Goal: Task Accomplishment & Management: Complete application form

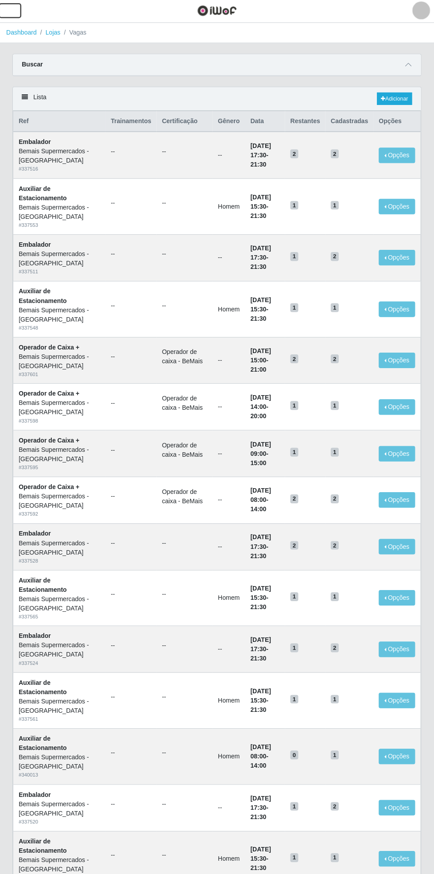
click at [16, 14] on span "button" at bounding box center [11, 12] width 12 height 10
click at [400, 96] on link "Adicionar" at bounding box center [393, 100] width 35 height 12
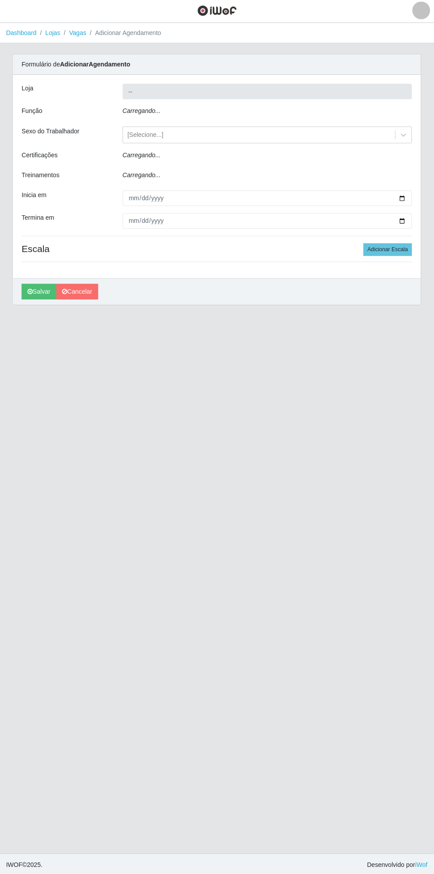
type input "Bemais Supermercados - [GEOGRAPHIC_DATA]"
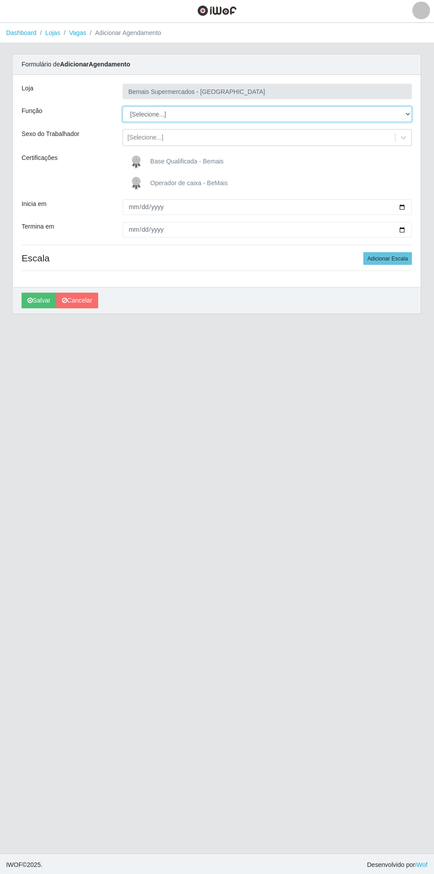
click at [407, 115] on select "[Selecione...] ASG ASG + ASG ++ Auxiliar de Estacionamento Auxiliar de Estacion…" at bounding box center [267, 116] width 288 height 16
select select "22"
click at [123, 108] on select "[Selecione...] ASG ASG + ASG ++ Auxiliar de Estacionamento Auxiliar de Estacion…" at bounding box center [267, 116] width 288 height 16
click at [176, 185] on span "Operador de caixa - BeMais" at bounding box center [189, 183] width 77 height 7
click at [0, 0] on input "Operador de caixa - BeMais" at bounding box center [0, 0] width 0 height 0
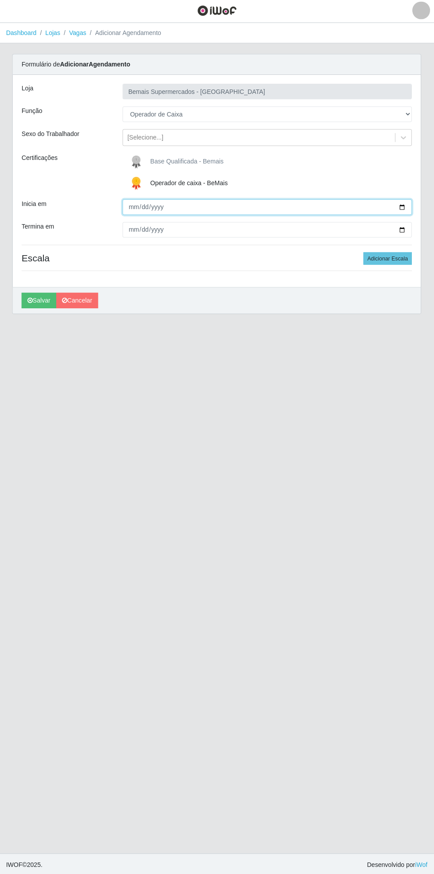
click at [401, 200] on input "Inicia em" at bounding box center [267, 208] width 288 height 16
type input "[DATE]"
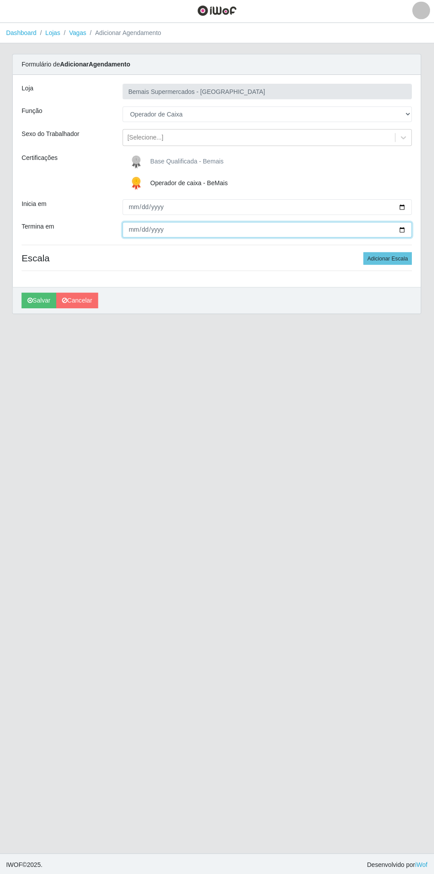
click at [408, 230] on input "Termina em" at bounding box center [267, 231] width 288 height 16
type input "[DATE]"
click at [399, 255] on button "Adicionar Escala" at bounding box center [387, 259] width 48 height 12
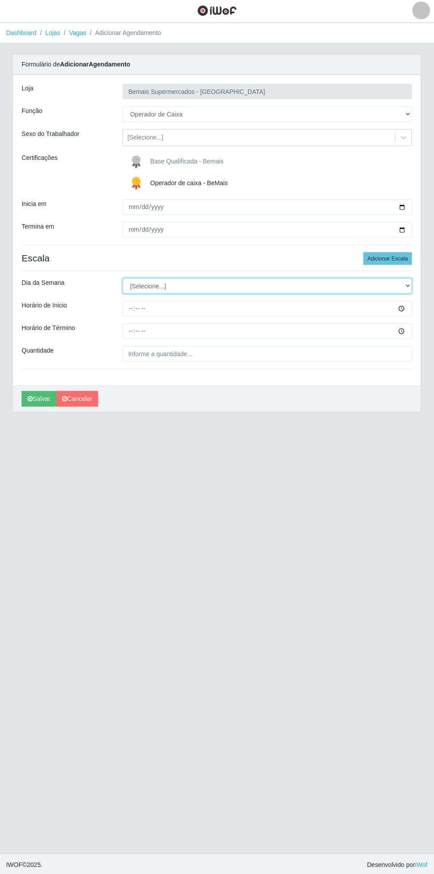
click at [405, 286] on select "[Selecione...] Segunda Terça Quarta Quinta Sexta Sábado Domingo" at bounding box center [267, 287] width 288 height 16
select select "1"
click at [123, 279] on select "[Selecione...] Segunda Terça Quarta Quinta Sexta Sábado Domingo" at bounding box center [267, 287] width 288 height 16
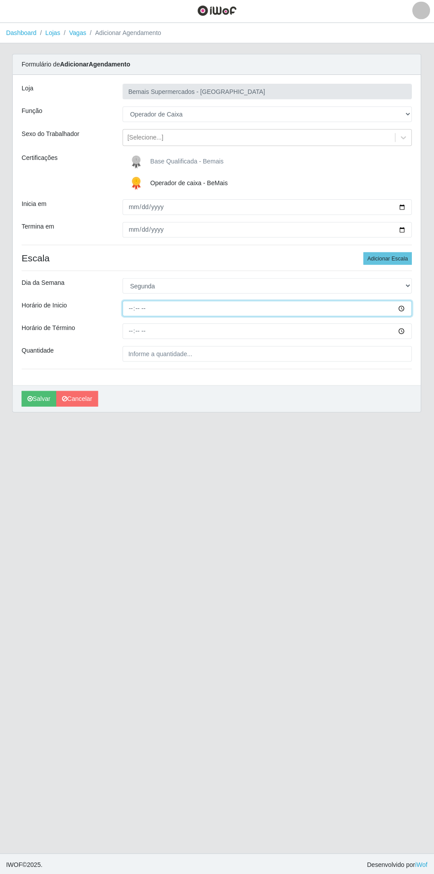
click at [409, 308] on input "Horário de Inicio" at bounding box center [267, 309] width 288 height 16
type input "17:00"
click at [406, 332] on input "Horário de Término" at bounding box center [267, 332] width 288 height 16
type input "21:00"
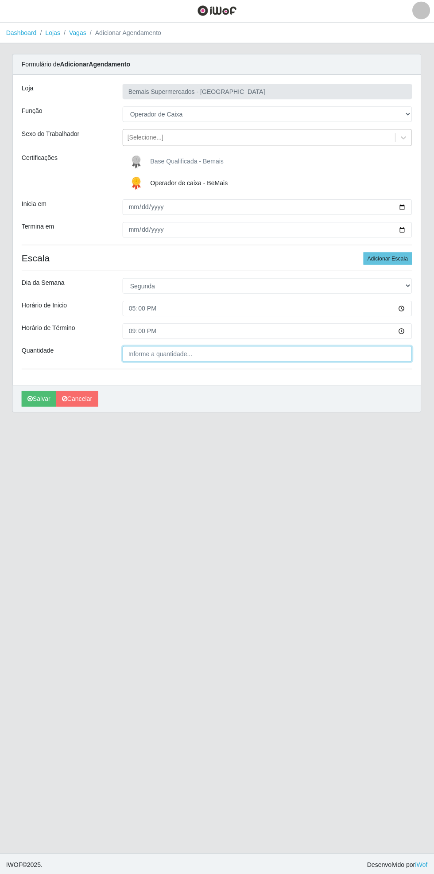
click at [213, 356] on input "Quantidade" at bounding box center [267, 354] width 288 height 16
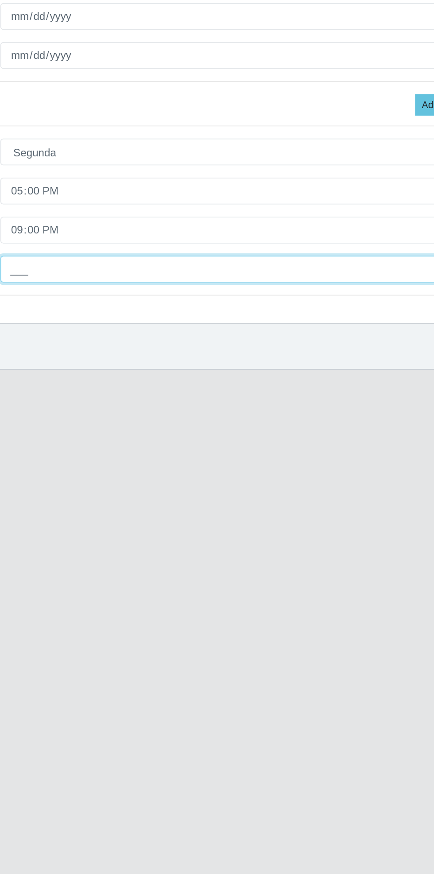
type input "1__"
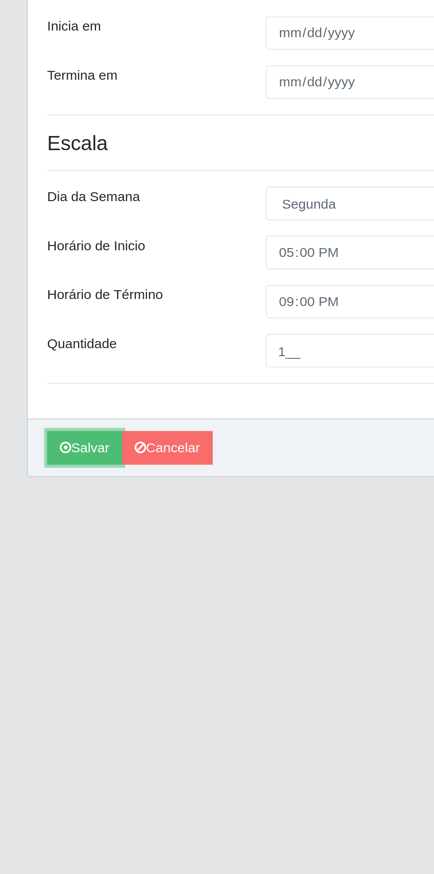
click at [31, 399] on icon "submit" at bounding box center [30, 399] width 5 height 6
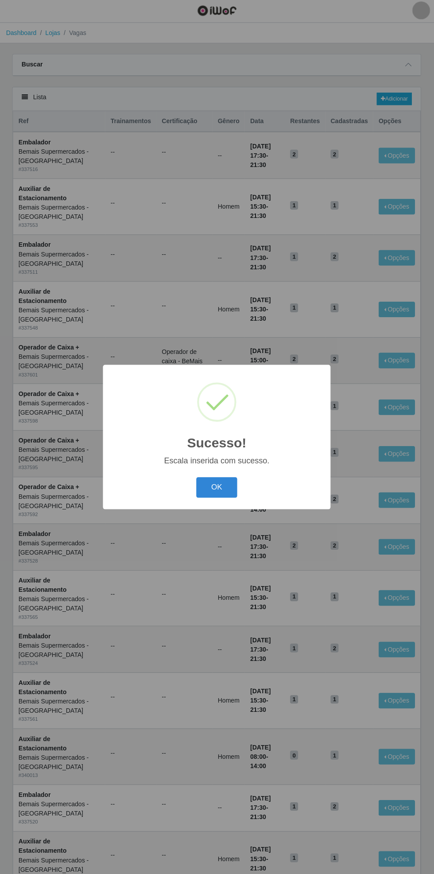
click at [210, 489] on button "OK" at bounding box center [217, 487] width 41 height 21
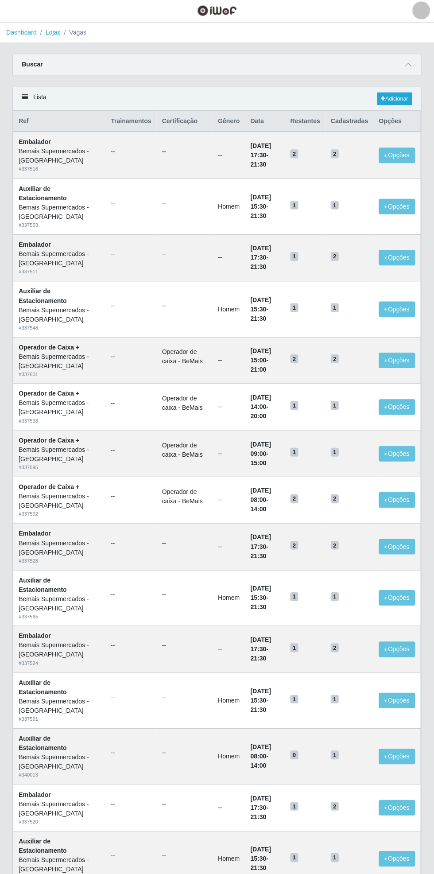
click at [12, 37] on link "Dashboard" at bounding box center [22, 34] width 31 height 7
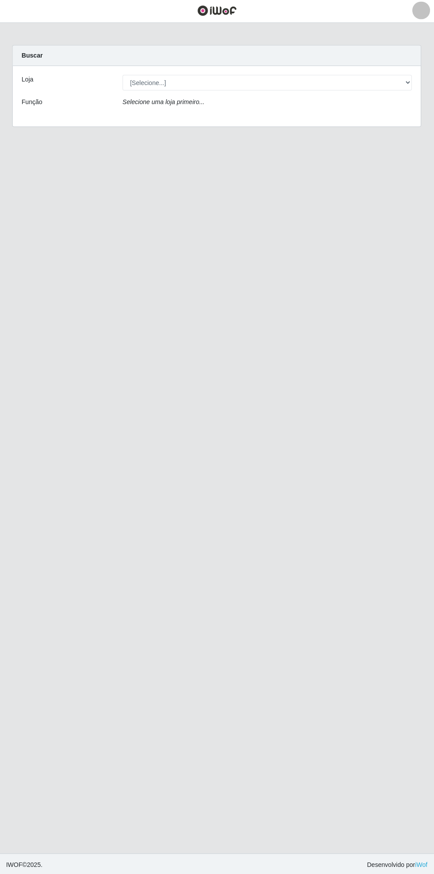
click at [424, 88] on div "Carregando... Buscar Loja [Selecione...] Bemais Supermercados - Cidade Universi…" at bounding box center [217, 93] width 421 height 92
click at [409, 84] on select "[Selecione...] Bemais Supermercados - [GEOGRAPHIC_DATA]" at bounding box center [267, 84] width 288 height 16
select select "250"
click at [123, 76] on select "[Selecione...] Bemais Supermercados - [GEOGRAPHIC_DATA]" at bounding box center [267, 84] width 288 height 16
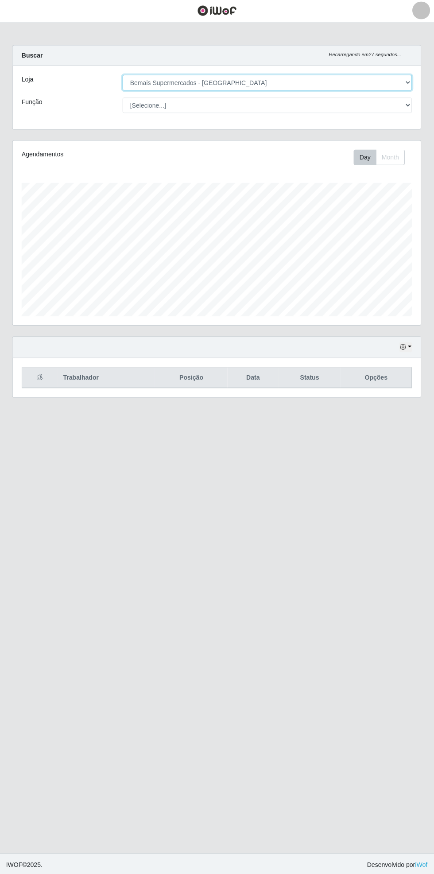
scroll to position [183, 407]
click at [408, 349] on button "button" at bounding box center [405, 347] width 12 height 10
click at [366, 380] on button "1 dia" at bounding box center [376, 381] width 70 height 19
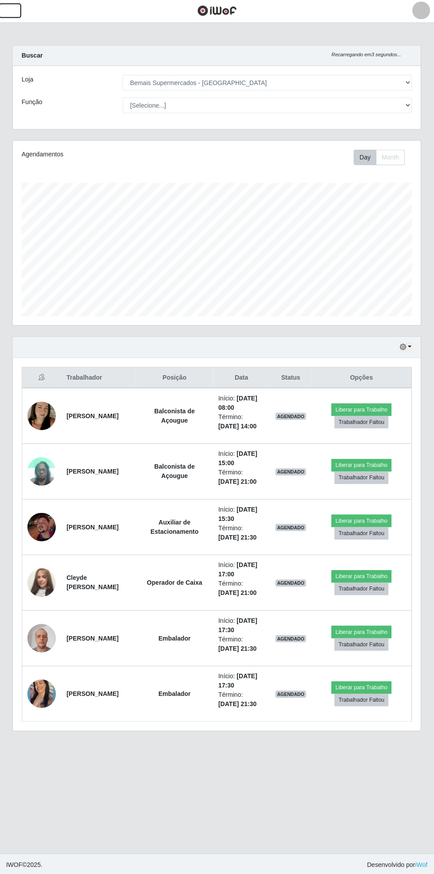
click at [11, 18] on button "button" at bounding box center [11, 12] width 22 height 15
click at [424, 482] on div "Hoje 1 dia 3 dias 1 Semana Não encerrados Trabalhador Posição Data Status Opçõe…" at bounding box center [217, 539] width 421 height 404
click at [12, 16] on span "button" at bounding box center [11, 12] width 12 height 10
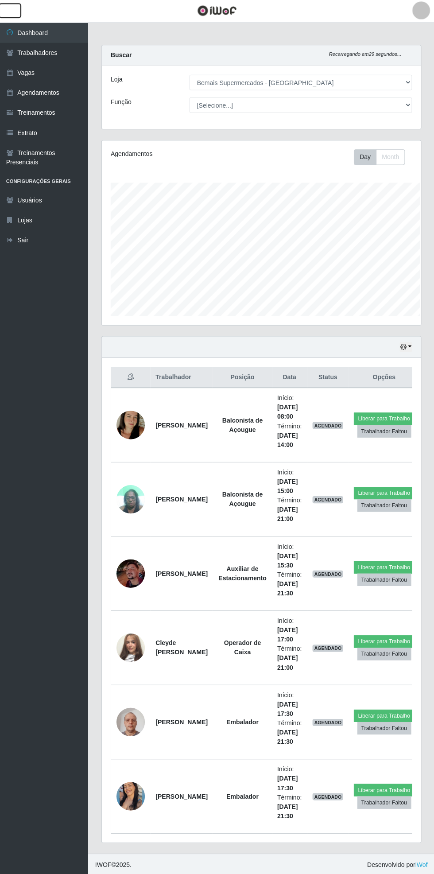
scroll to position [442752, 442617]
click at [27, 77] on link "Vagas" at bounding box center [44, 74] width 89 height 20
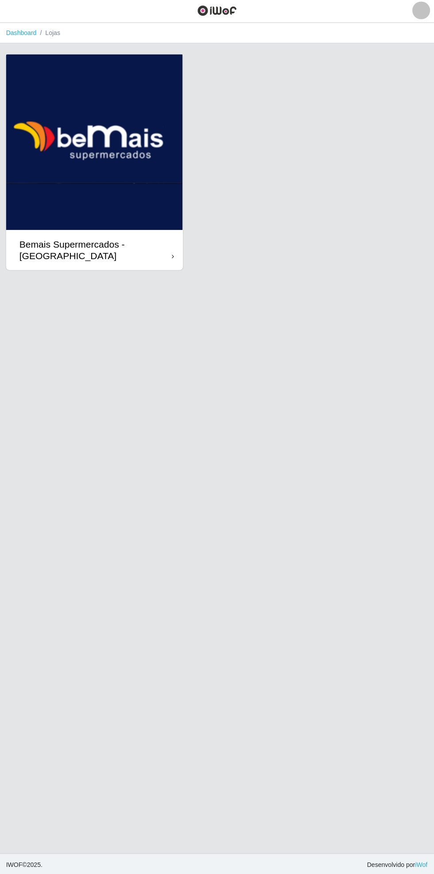
click at [173, 257] on icon at bounding box center [173, 257] width 2 height 6
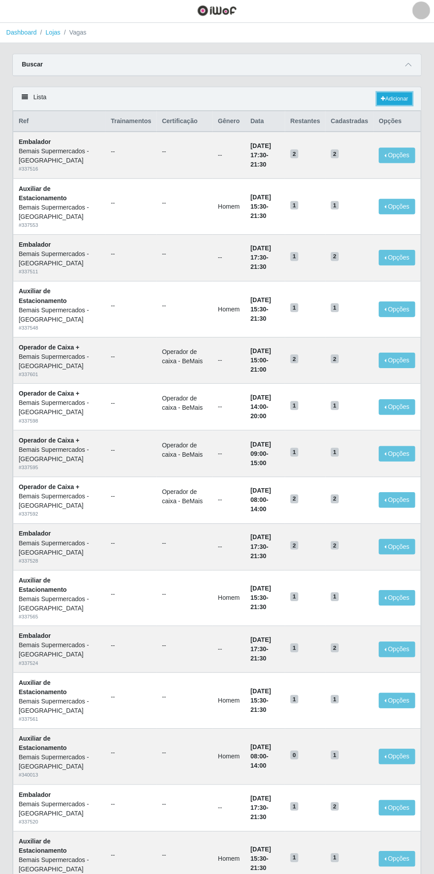
click at [396, 101] on link "Adicionar" at bounding box center [393, 100] width 35 height 12
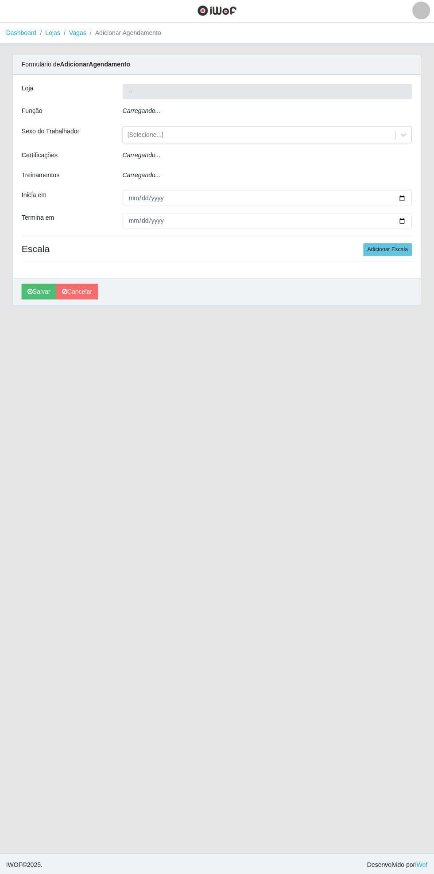
type input "Bemais Supermercados - [GEOGRAPHIC_DATA]"
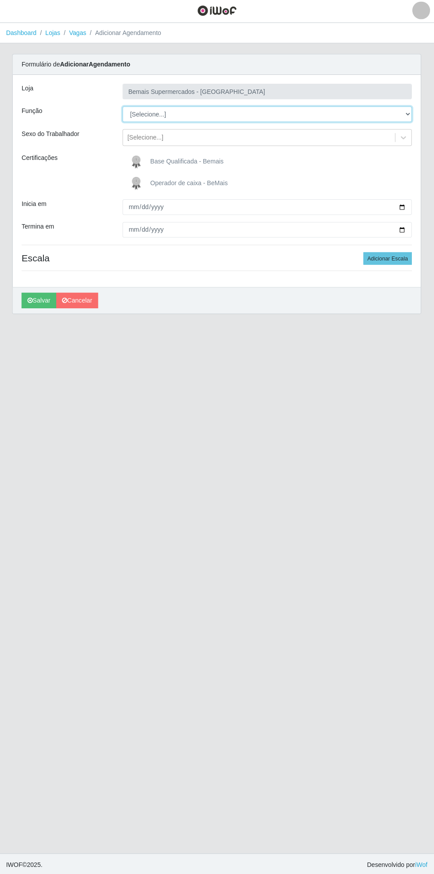
click at [408, 115] on select "[Selecione...] ASG ASG + ASG ++ Auxiliar de Estacionamento Auxiliar de Estacion…" at bounding box center [267, 116] width 288 height 16
select select "1"
click at [123, 108] on select "[Selecione...] ASG ASG + ASG ++ Auxiliar de Estacionamento Auxiliar de Estacion…" at bounding box center [267, 116] width 288 height 16
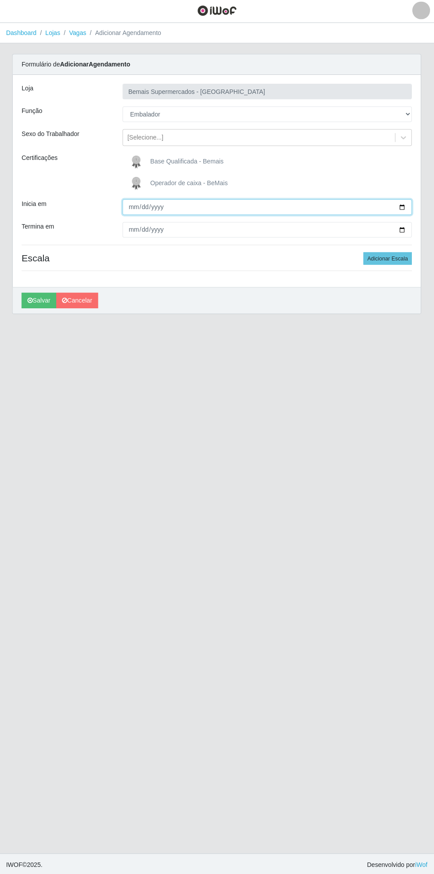
click at [407, 210] on input "Inicia em" at bounding box center [267, 208] width 288 height 16
type input "[DATE]"
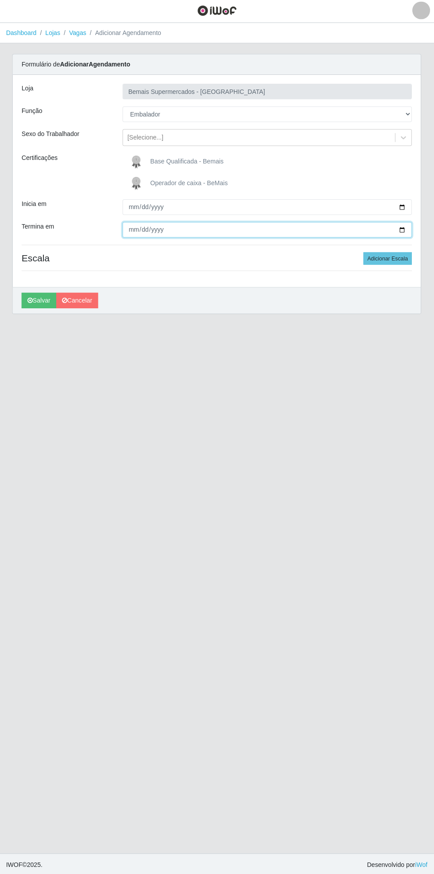
click at [410, 235] on input "Termina em" at bounding box center [267, 231] width 288 height 16
type input "[DATE]"
click at [404, 262] on button "Adicionar Escala" at bounding box center [387, 259] width 48 height 12
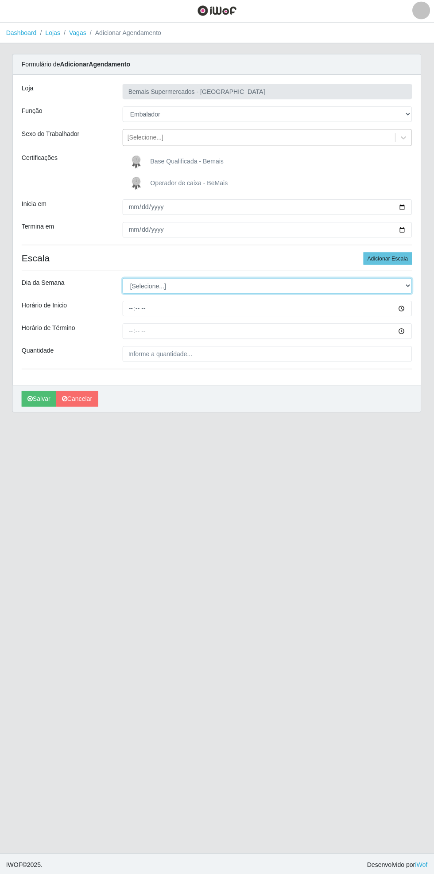
click at [408, 286] on select "[Selecione...] Segunda Terça Quarta Quinta Sexta Sábado Domingo" at bounding box center [267, 287] width 288 height 16
select select "1"
click at [123, 279] on select "[Selecione...] Segunda Terça Quarta Quinta Sexta Sábado Domingo" at bounding box center [267, 287] width 288 height 16
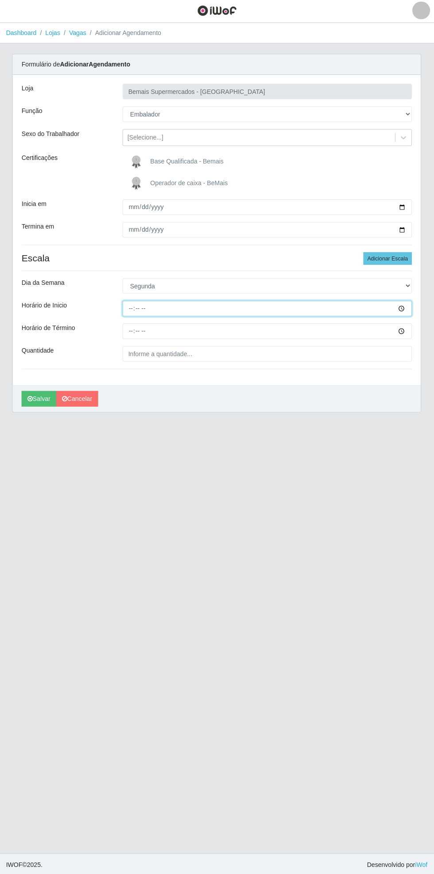
click at [409, 309] on input "Horário de Inicio" at bounding box center [267, 309] width 288 height 16
type input "17:00"
click at [409, 333] on input "Horário de Término" at bounding box center [267, 332] width 288 height 16
type input "21:00"
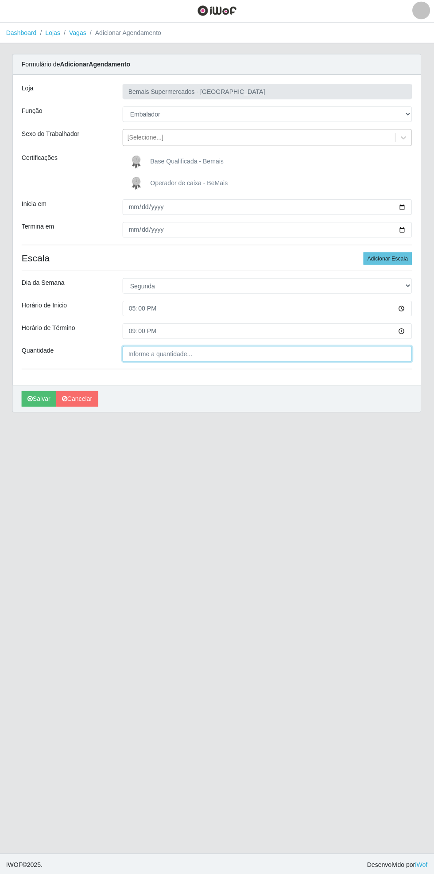
click at [202, 354] on input "Quantidade" at bounding box center [267, 354] width 288 height 16
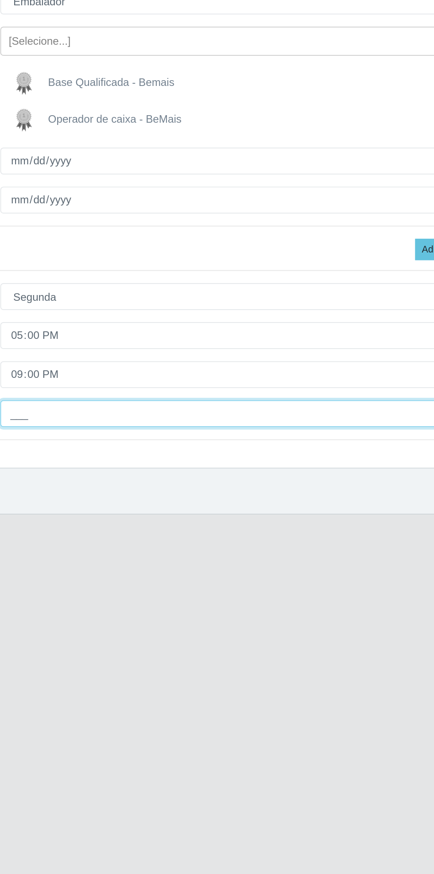
type input "1__"
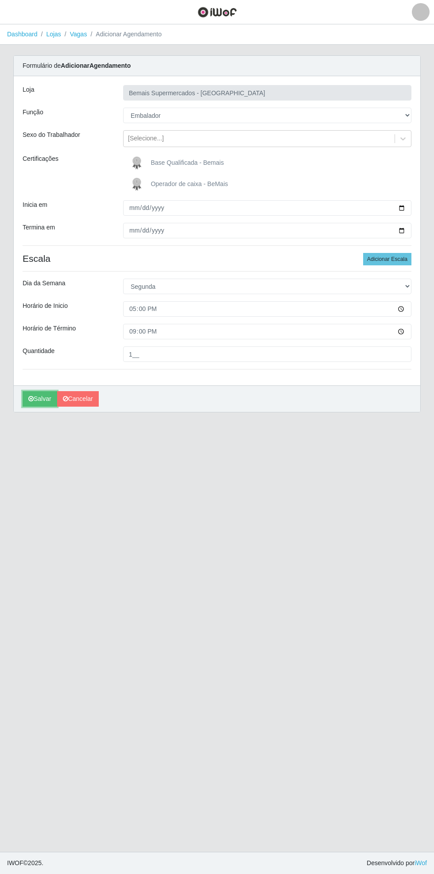
click at [31, 398] on icon "submit" at bounding box center [30, 399] width 5 height 6
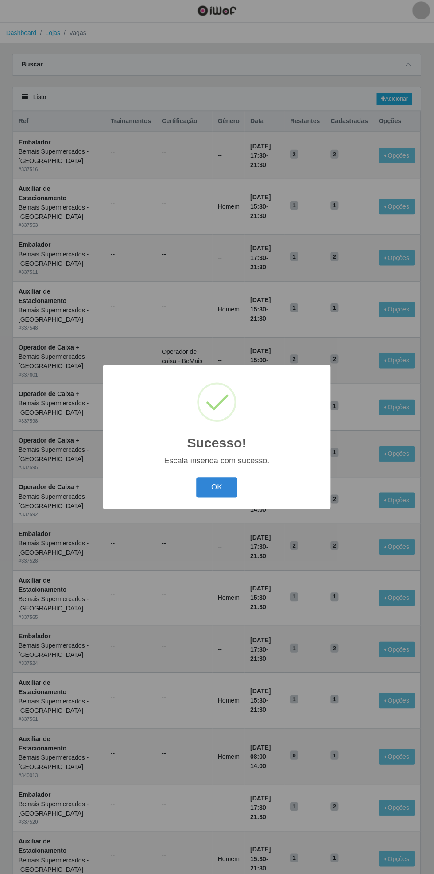
click at [219, 497] on button "OK" at bounding box center [217, 487] width 41 height 21
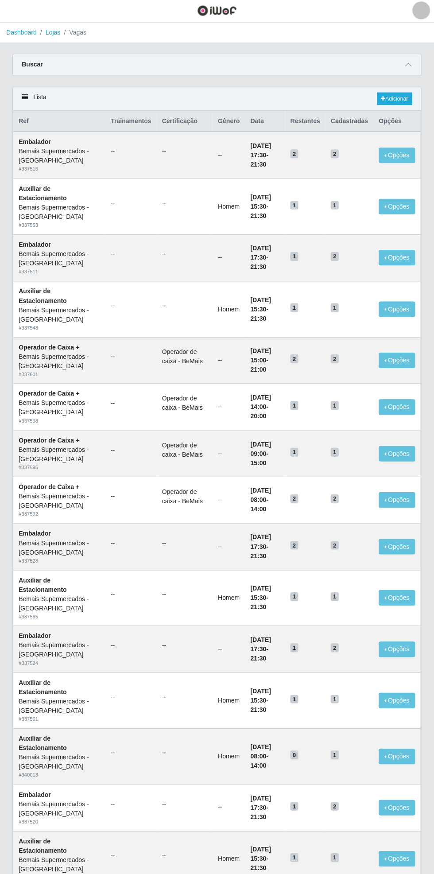
click at [10, 32] on link "Dashboard" at bounding box center [22, 34] width 31 height 7
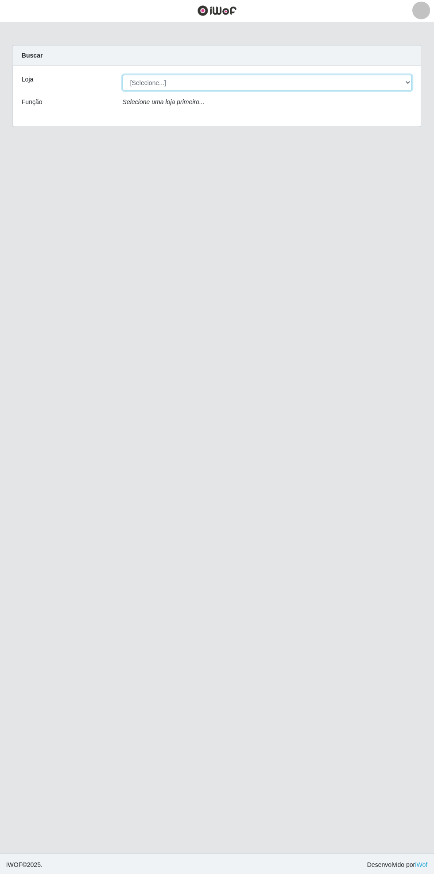
click at [403, 91] on select "[Selecione...] Bemais Supermercados - [GEOGRAPHIC_DATA]" at bounding box center [267, 84] width 288 height 16
select select "250"
click at [123, 76] on select "[Selecione...] Bemais Supermercados - [GEOGRAPHIC_DATA]" at bounding box center [267, 84] width 288 height 16
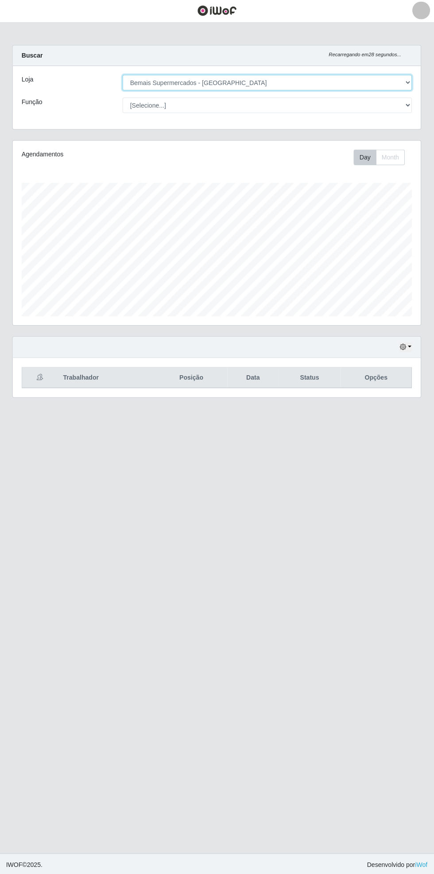
scroll to position [183, 407]
click at [411, 365] on div "Trabalhador Posição Data Status Opções" at bounding box center [217, 377] width 407 height 39
click at [407, 349] on button "button" at bounding box center [405, 347] width 12 height 10
click at [376, 384] on button "1 dia" at bounding box center [376, 381] width 70 height 19
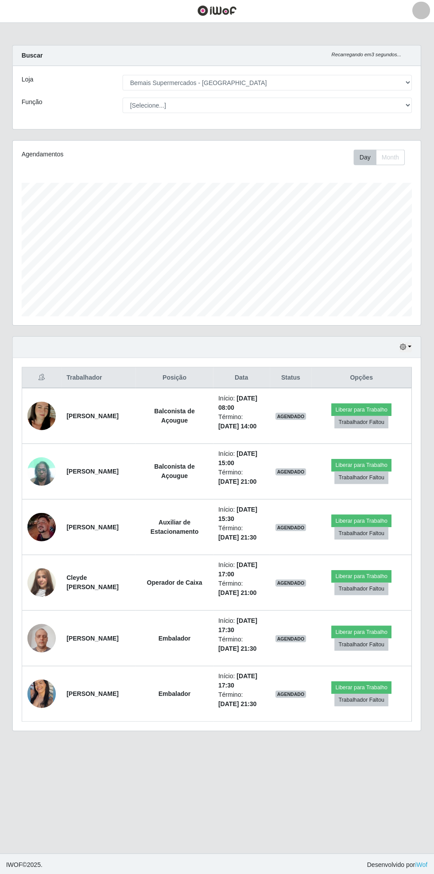
click at [43, 687] on img at bounding box center [42, 692] width 28 height 35
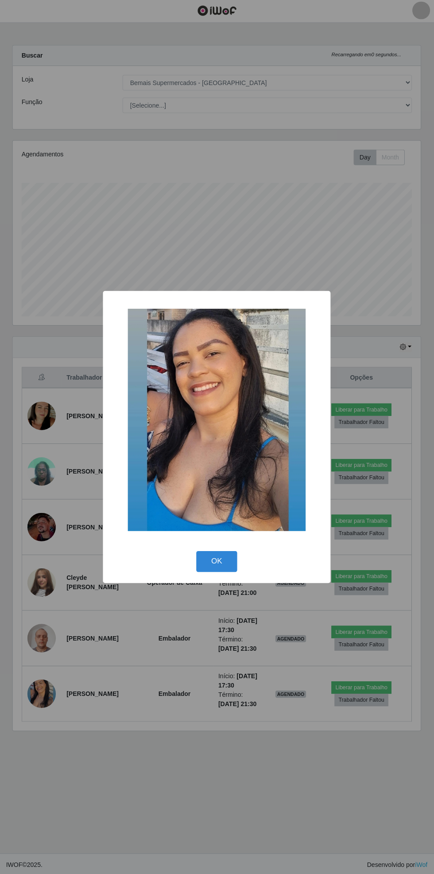
click at [217, 562] on button "OK" at bounding box center [217, 561] width 41 height 21
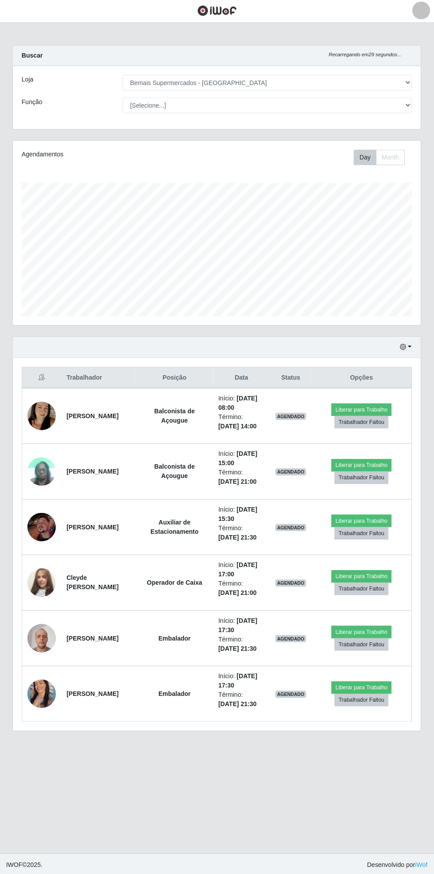
click at [426, 342] on div "Hoje 1 dia 3 dias 1 Semana Não encerrados Trabalhador Posição Data Status Opçõe…" at bounding box center [217, 539] width 421 height 404
click at [408, 345] on button "button" at bounding box center [405, 347] width 12 height 10
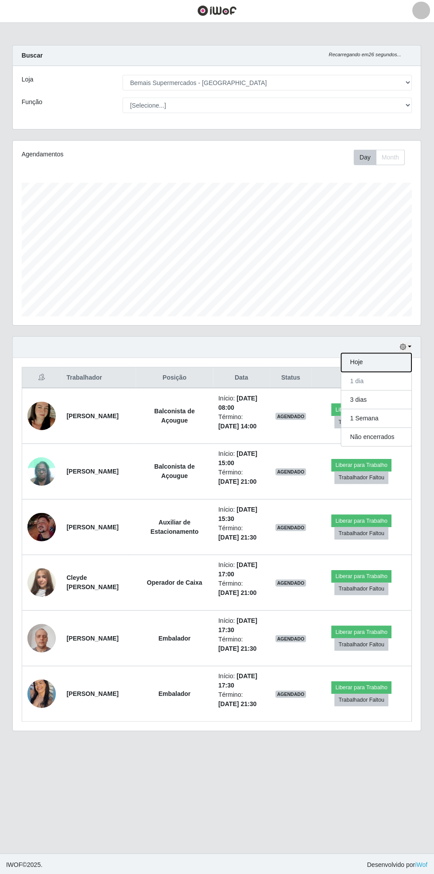
click at [385, 358] on button "Hoje" at bounding box center [376, 362] width 70 height 19
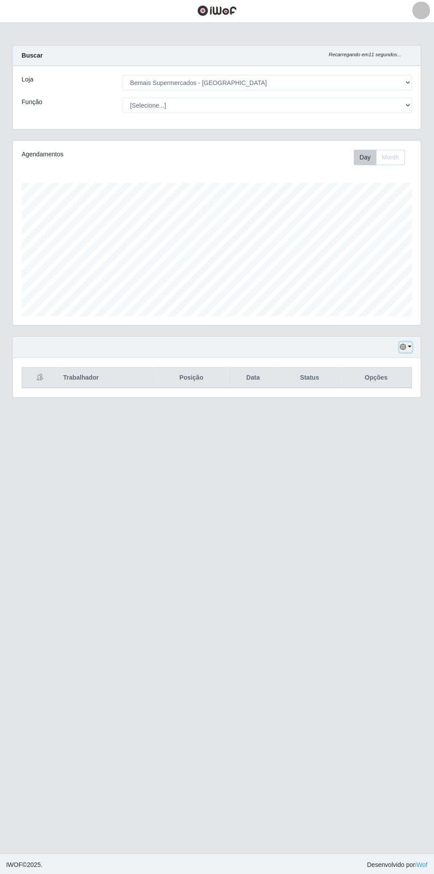
click at [409, 346] on button "button" at bounding box center [405, 347] width 12 height 10
click at [386, 383] on button "1 dia" at bounding box center [376, 381] width 70 height 19
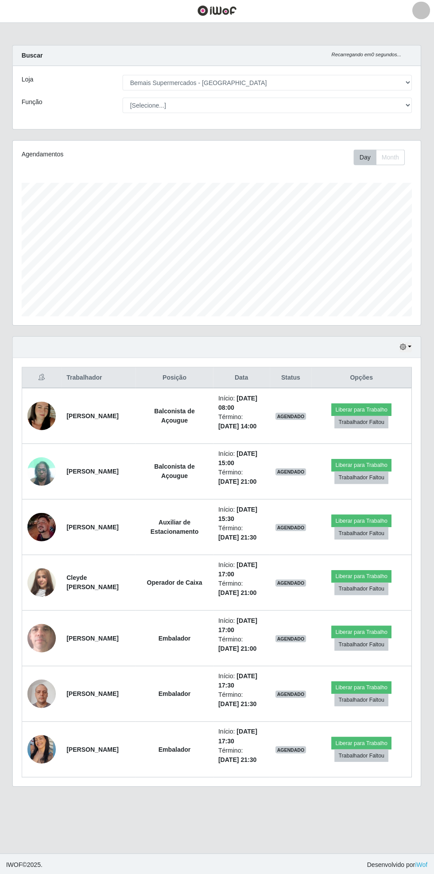
click at [43, 642] on img at bounding box center [42, 637] width 28 height 50
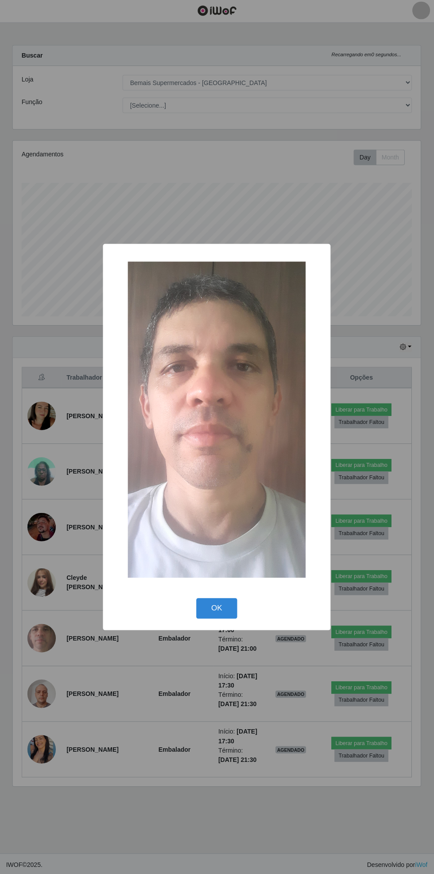
click at [220, 605] on button "OK" at bounding box center [217, 608] width 41 height 21
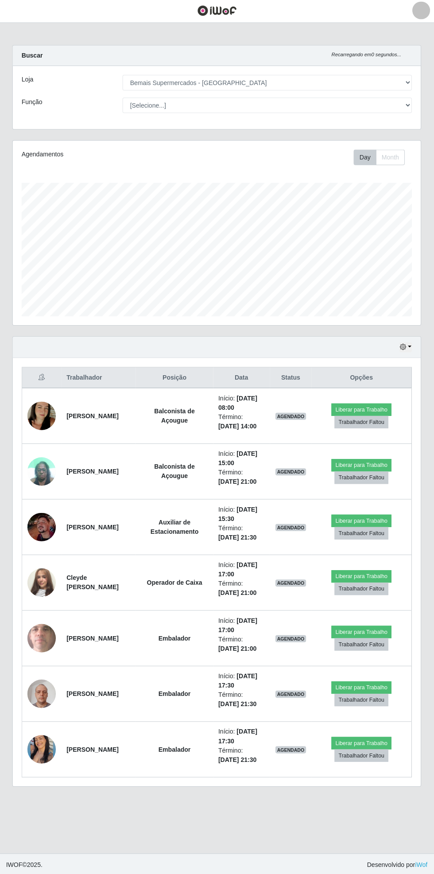
click at [48, 538] on img at bounding box center [42, 526] width 28 height 28
